Goal: Information Seeking & Learning: Learn about a topic

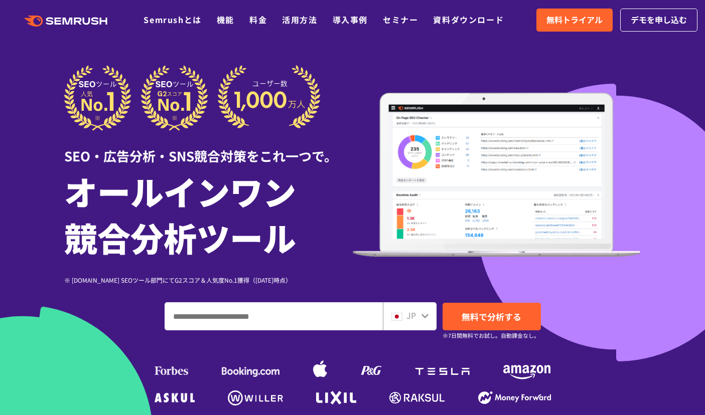
click at [48, 126] on div at bounding box center [352, 279] width 705 height 559
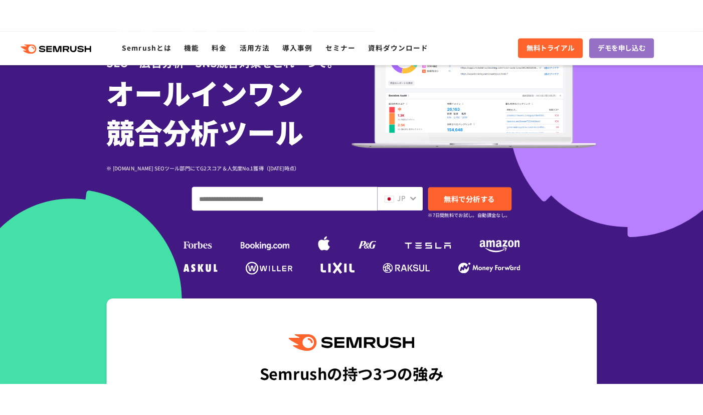
scroll to position [289, 0]
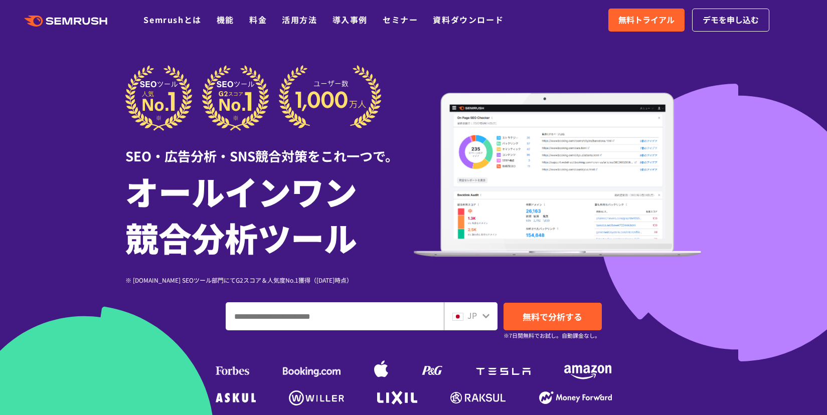
click at [249, 208] on h1 "オールインワン 競合分析ツール" at bounding box center [269, 214] width 288 height 92
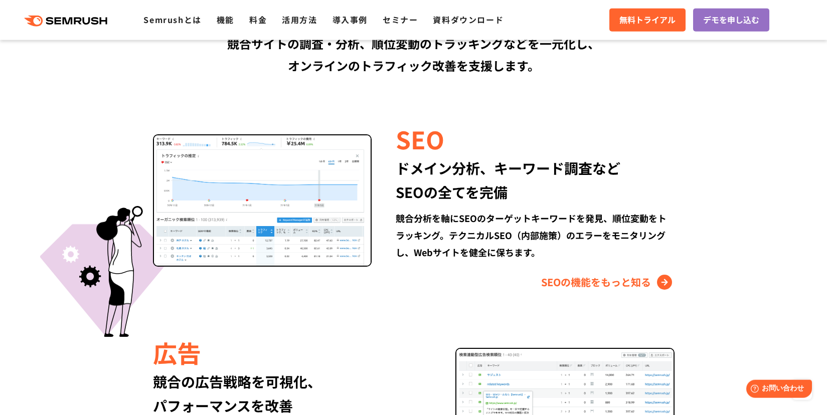
scroll to position [939, 0]
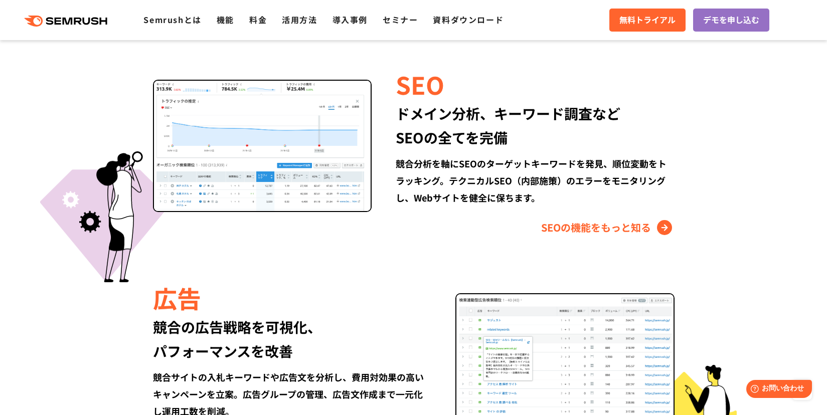
click at [335, 189] on img at bounding box center [262, 146] width 219 height 132
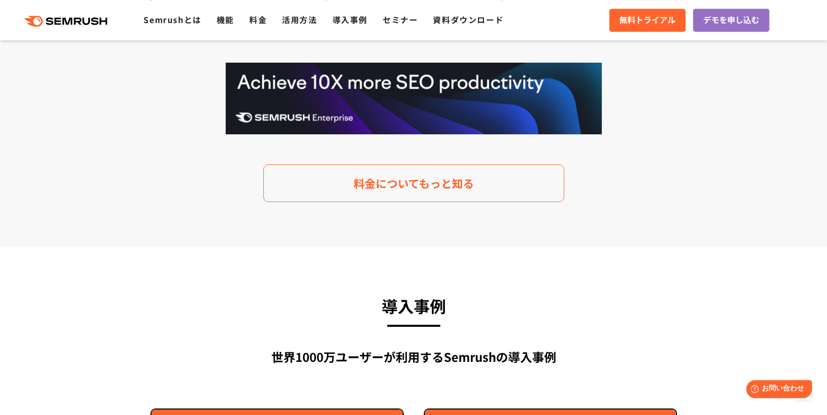
scroll to position [2095, 0]
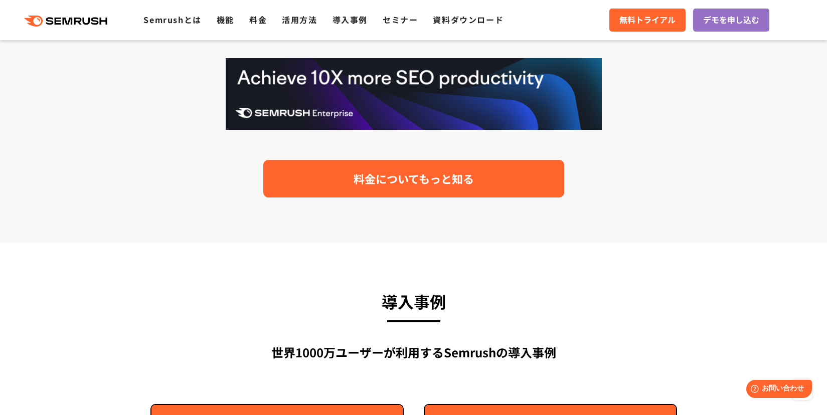
click at [466, 181] on span "料金についてもっと知る" at bounding box center [414, 179] width 120 height 18
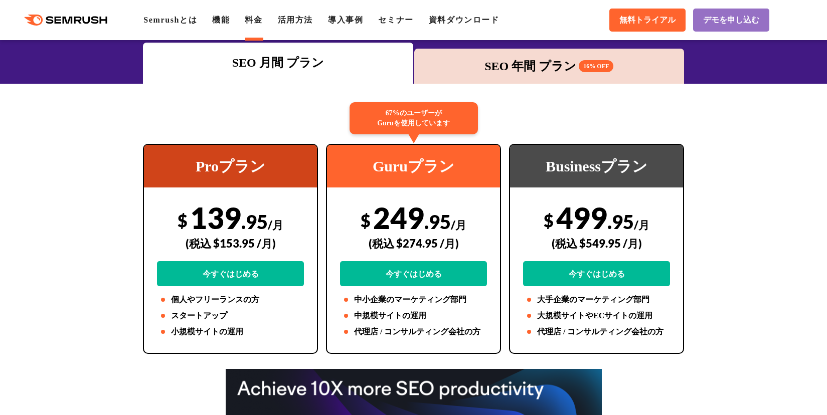
scroll to position [144, 0]
click at [524, 55] on div "SEO 年間 プラン 16% OFF" at bounding box center [549, 66] width 270 height 35
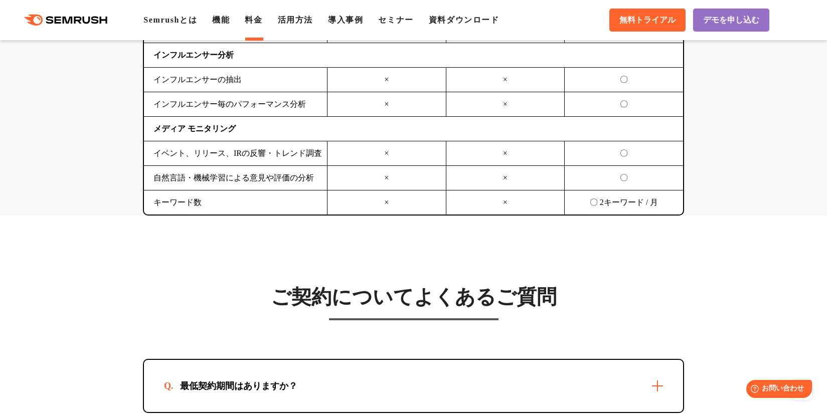
scroll to position [2818, 0]
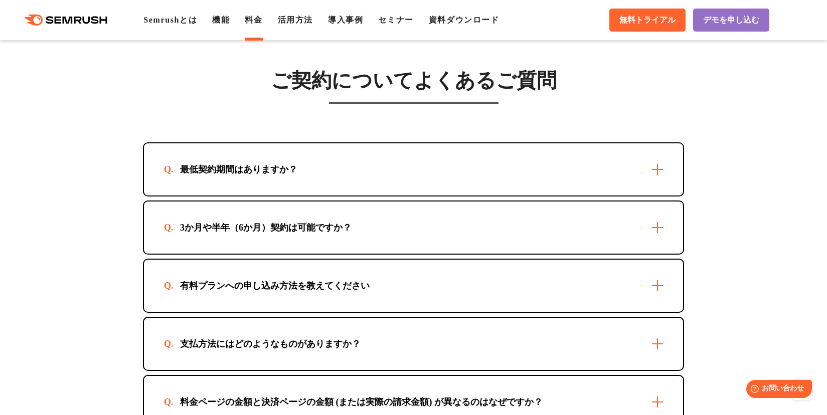
click at [453, 179] on div "最低契約期間はありますか？" at bounding box center [413, 169] width 539 height 52
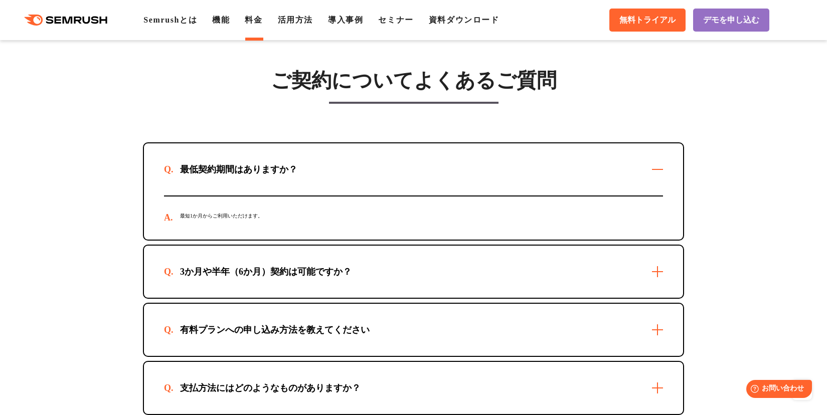
click at [453, 179] on div "最低契約期間はありますか？" at bounding box center [413, 169] width 539 height 52
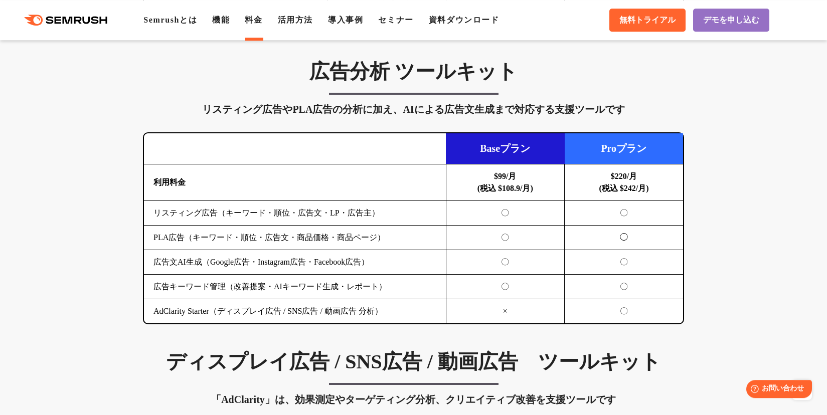
scroll to position [939, 0]
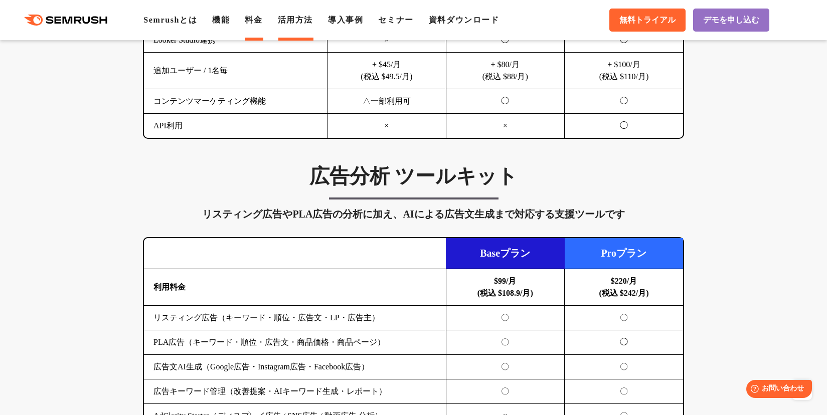
click at [305, 16] on link "活用方法" at bounding box center [295, 20] width 35 height 9
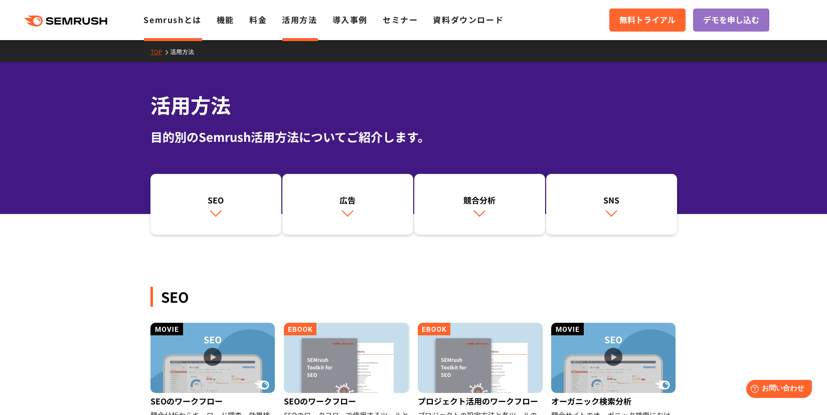
click at [193, 21] on link "Semrushとは" at bounding box center [172, 20] width 58 height 12
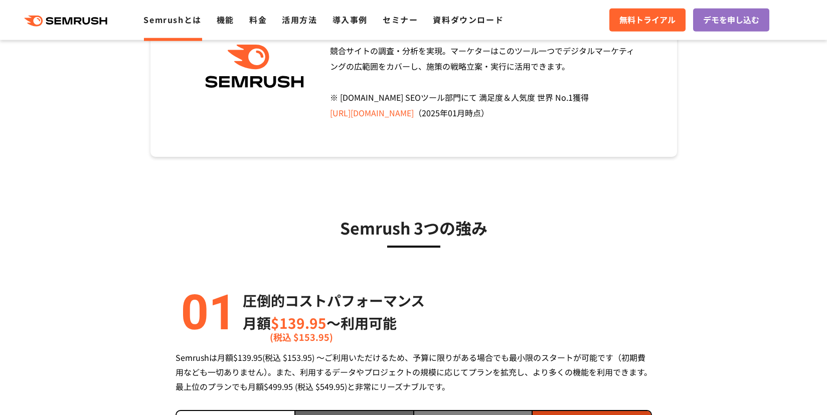
scroll to position [289, 0]
